Goal: Task Accomplishment & Management: Use online tool/utility

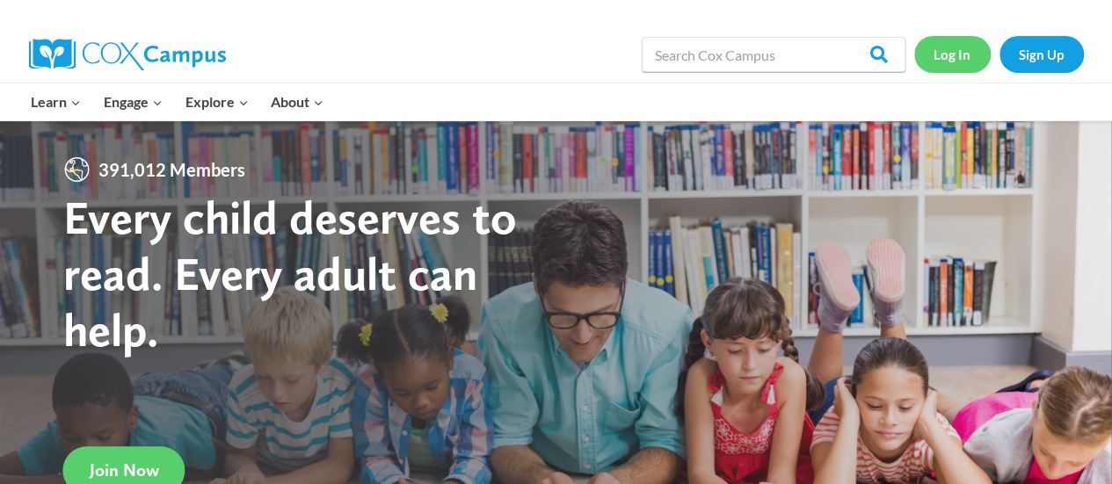
click at [959, 50] on link "Log In" at bounding box center [952, 54] width 76 height 36
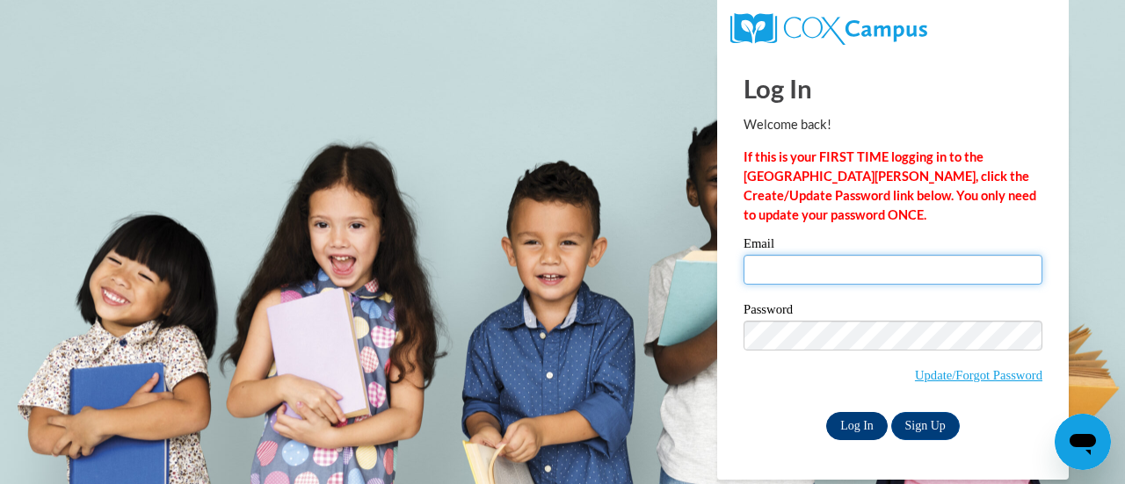
type input "olszjul@sdmfschools.org"
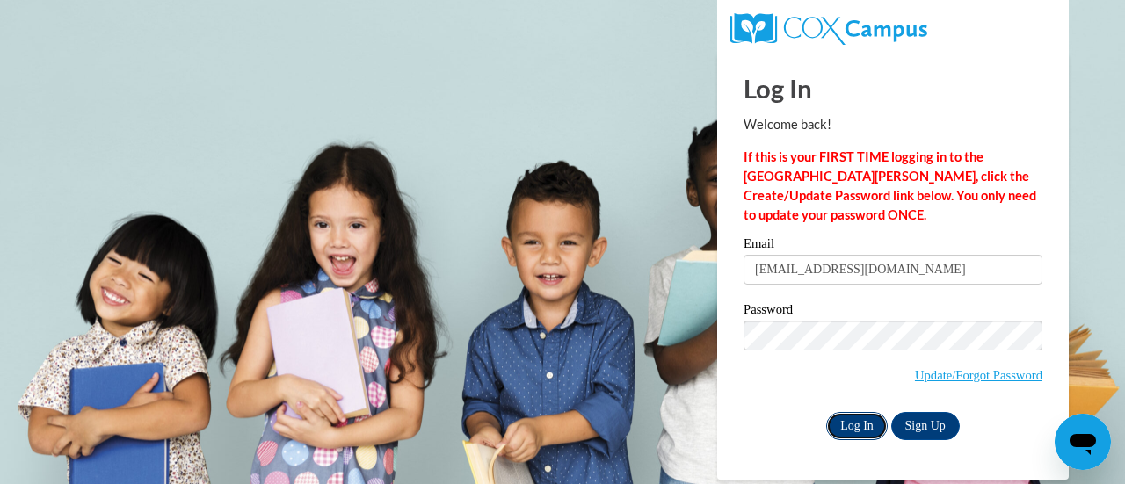
click at [840, 423] on input "Log In" at bounding box center [857, 426] width 62 height 28
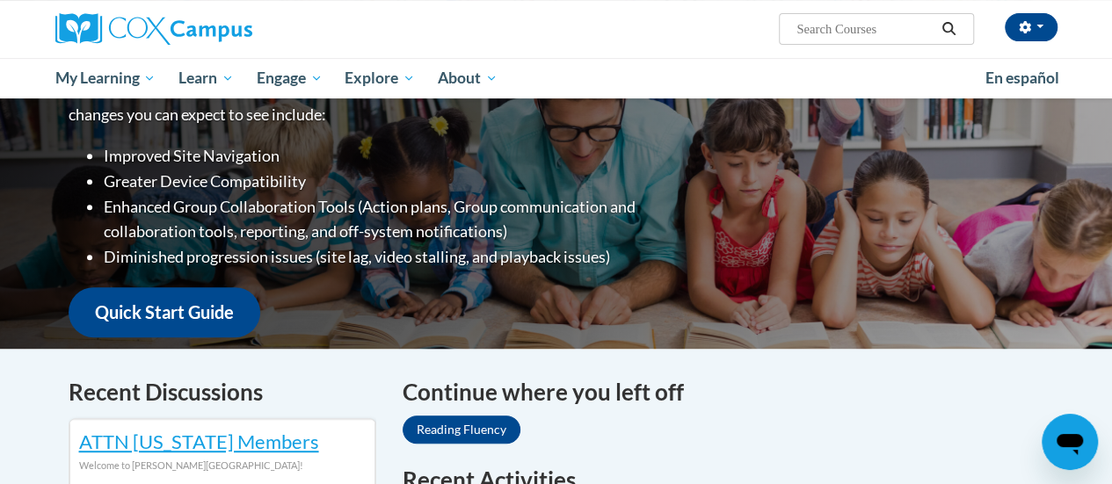
scroll to position [394, 0]
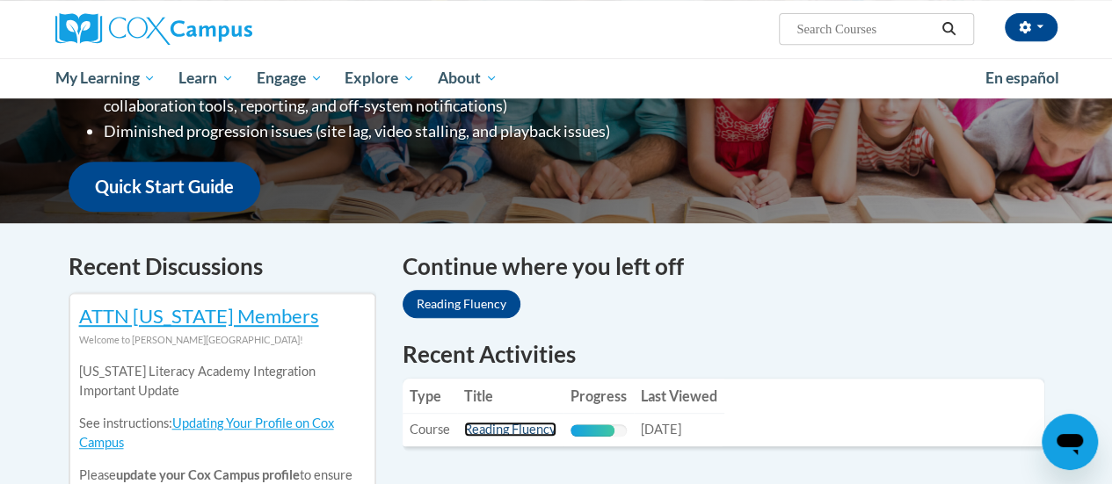
click at [527, 424] on link "Reading Fluency" at bounding box center [510, 429] width 92 height 15
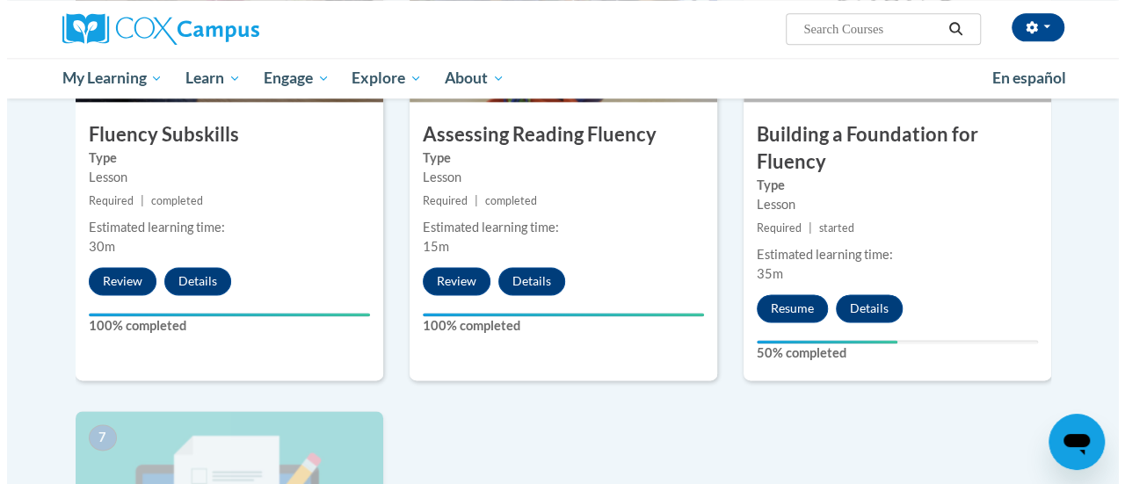
scroll to position [1049, 0]
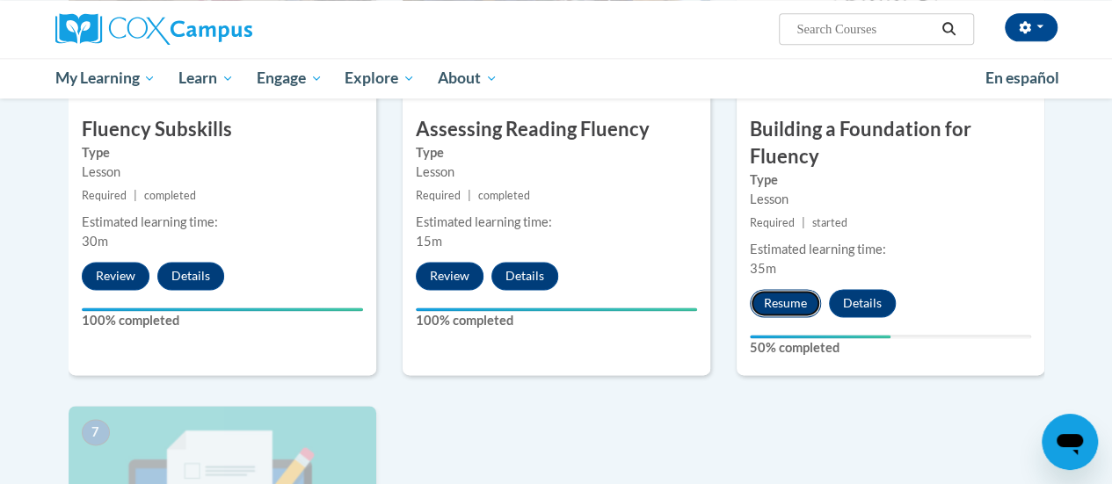
click at [774, 300] on button "Resume" at bounding box center [785, 303] width 71 height 28
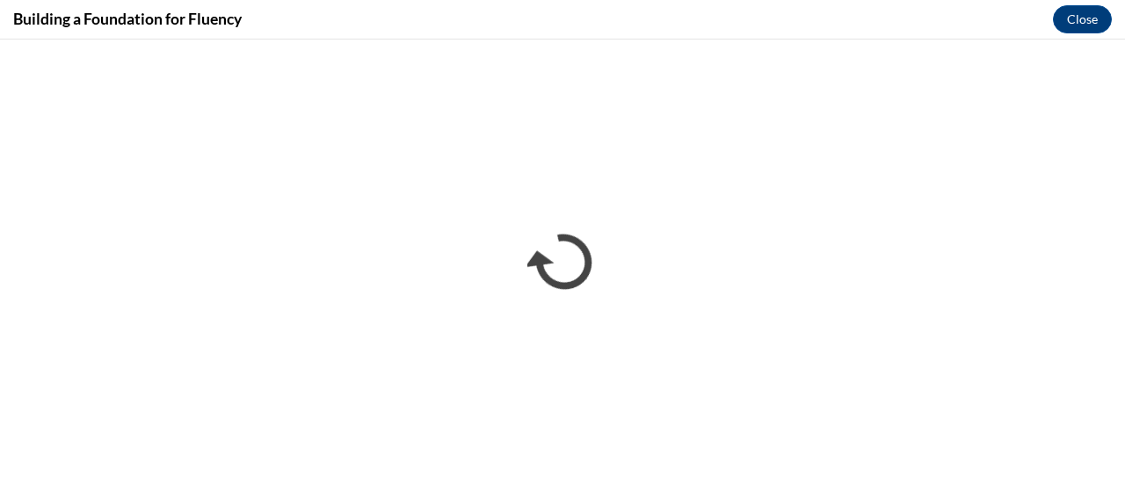
scroll to position [0, 0]
